Goal: Find contact information: Find contact information

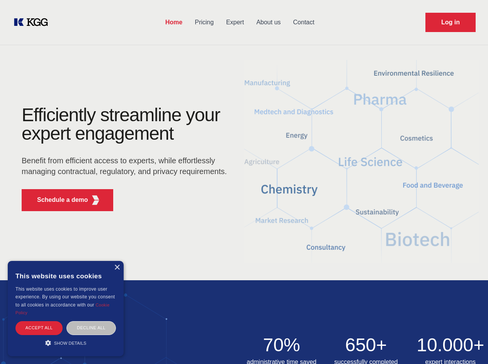
click at [244, 182] on div "Efficiently streamline your expert engagement Benefit from efficient access to …" at bounding box center [126, 162] width 235 height 112
click at [58, 200] on p "Schedule a demo" at bounding box center [62, 199] width 51 height 9
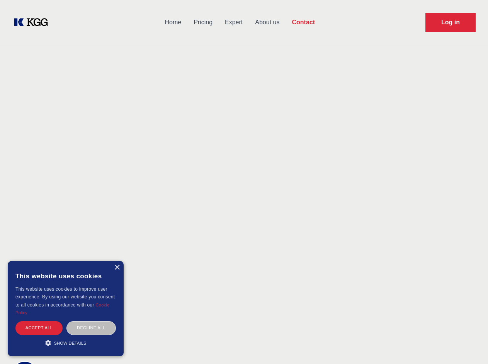
click at [117, 268] on div "× This website uses cookies This website uses cookies to improve user experienc…" at bounding box center [66, 308] width 116 height 95
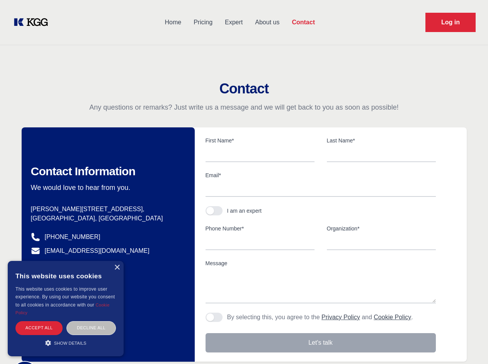
click at [39, 328] on div "Accept all" at bounding box center [38, 328] width 47 height 14
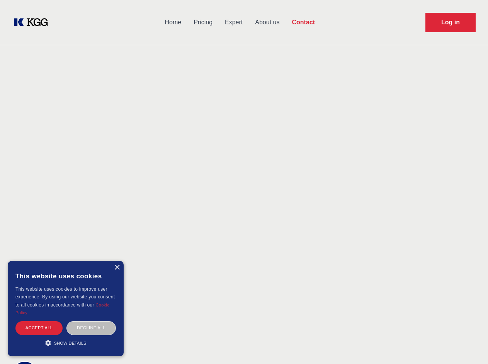
click at [91, 328] on div "Decline all" at bounding box center [90, 328] width 49 height 14
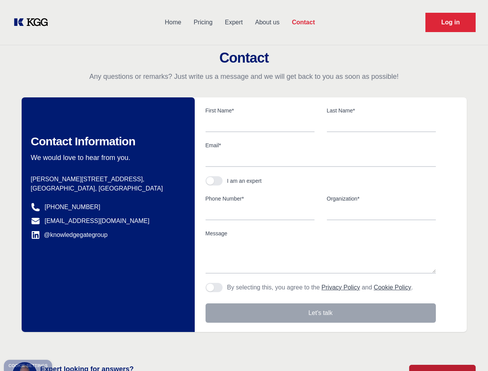
click at [66, 343] on main "Contact Any questions or remarks? Just write us a message and we will get back …" at bounding box center [244, 201] width 488 height 402
